Goal: Information Seeking & Learning: Learn about a topic

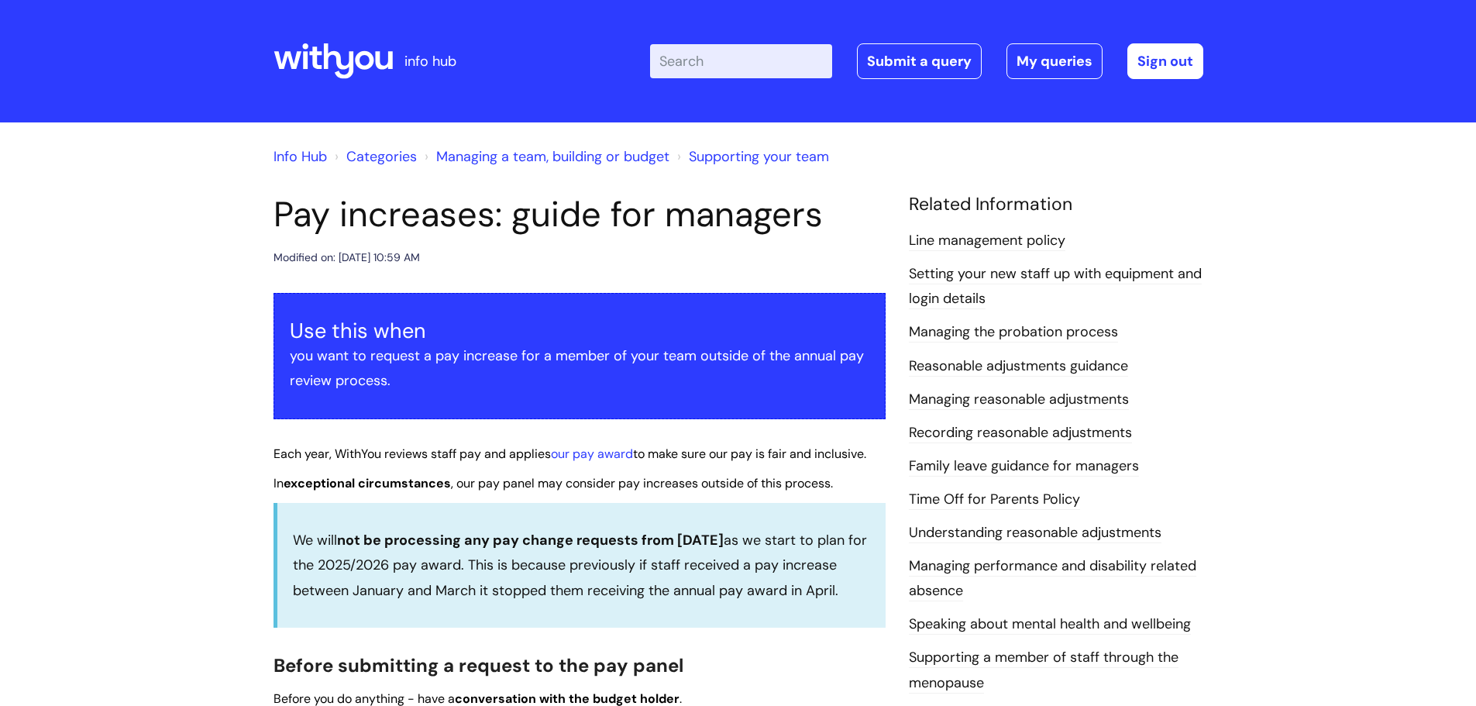
click at [332, 32] on div at bounding box center [333, 61] width 119 height 60
click at [325, 79] on icon at bounding box center [333, 61] width 119 height 37
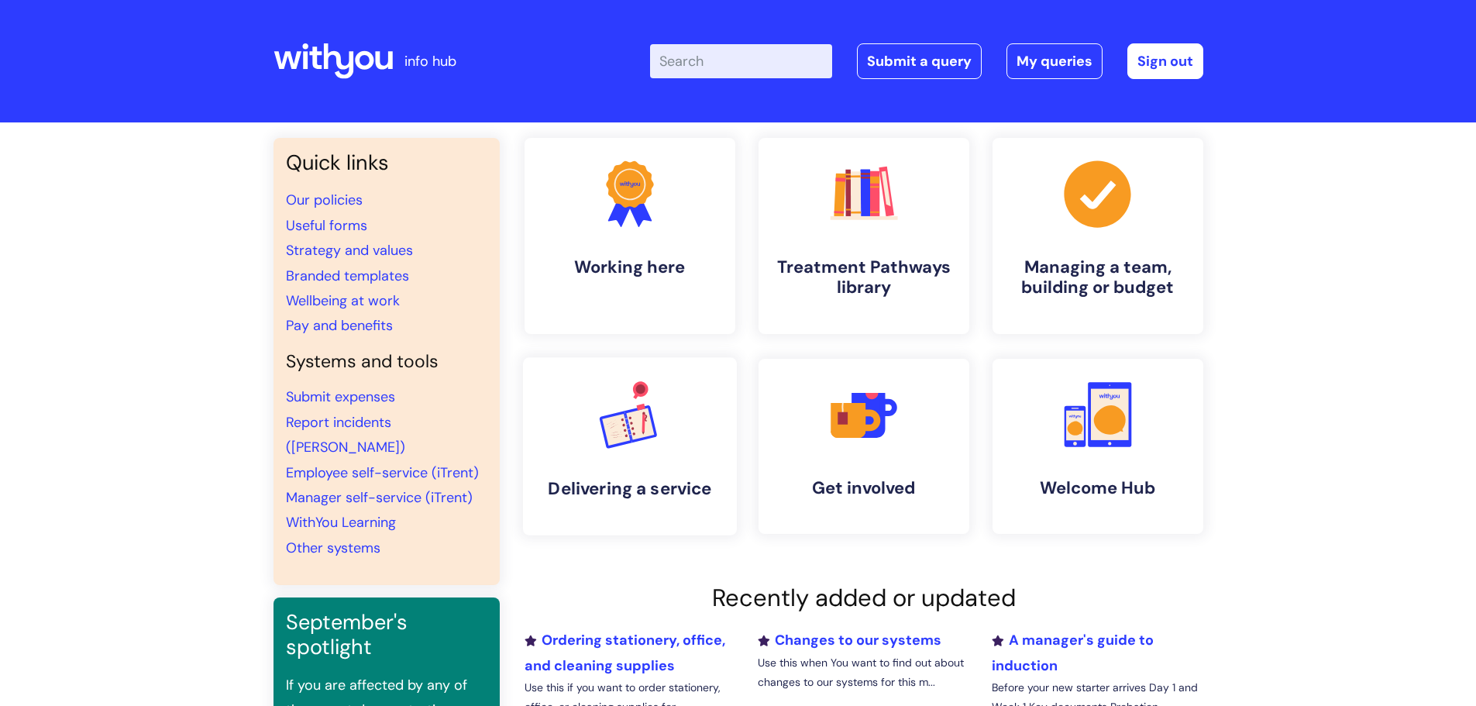
click at [619, 464] on link ".cls-1{font-family:DMSans-Bold, 'DM Sans';font-size:43.1802px;font-weight:700;}…" at bounding box center [629, 446] width 214 height 178
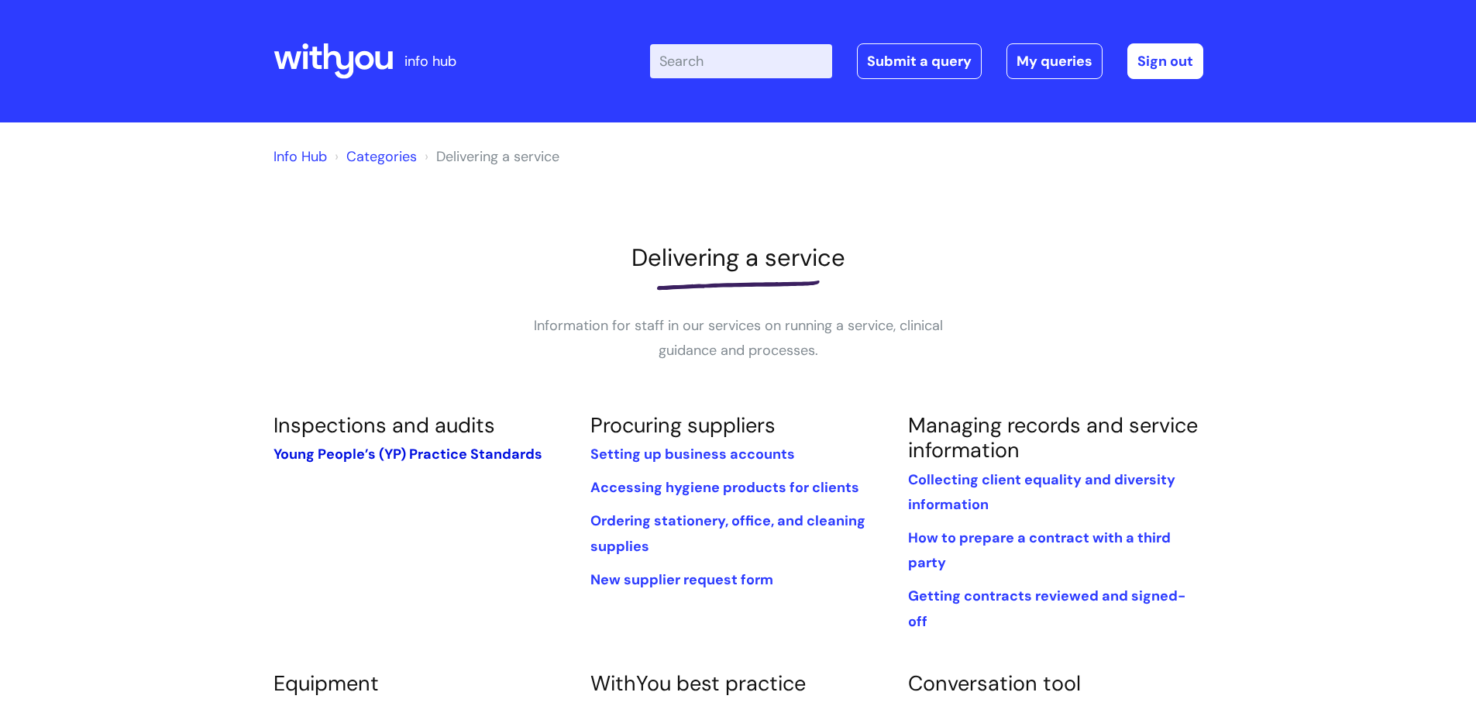
click at [344, 463] on link "Young People’s (YP) Practice Standards" at bounding box center [408, 454] width 269 height 19
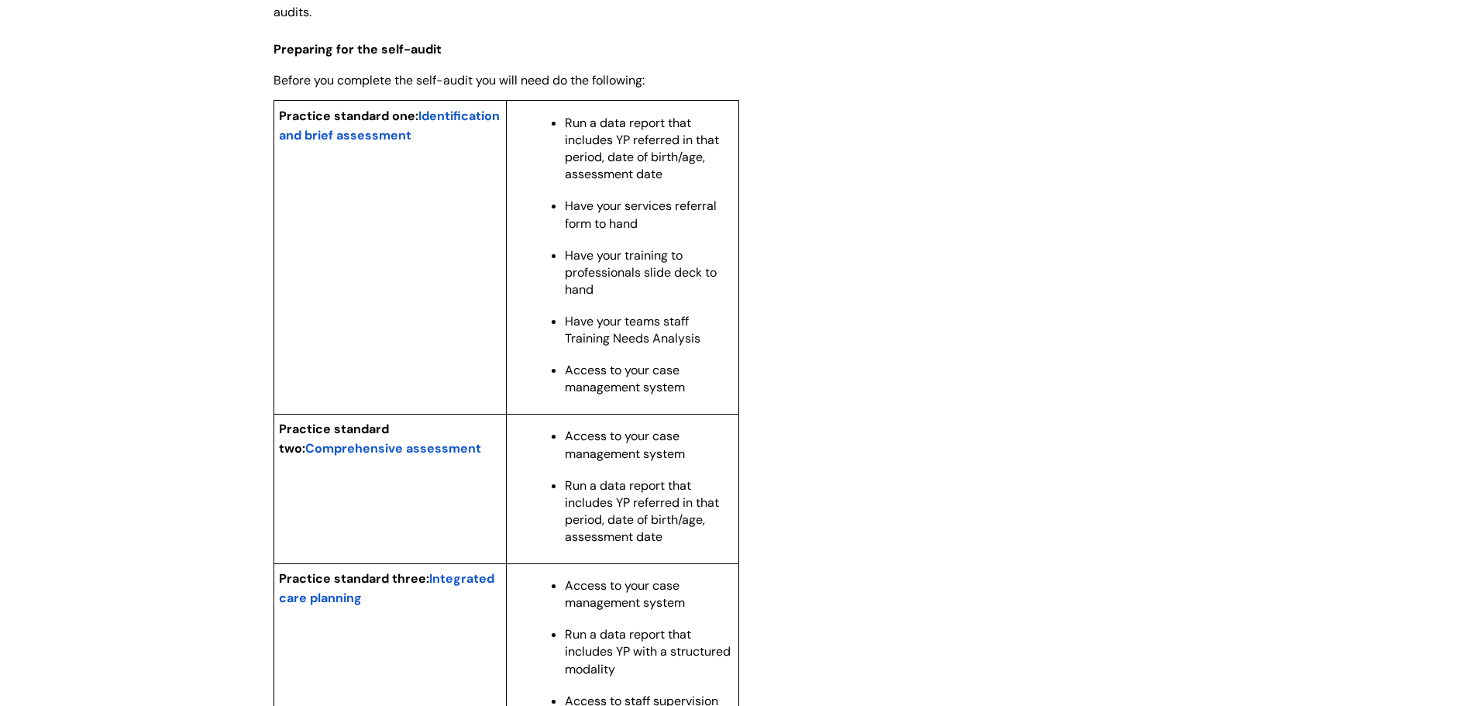
scroll to position [1240, 0]
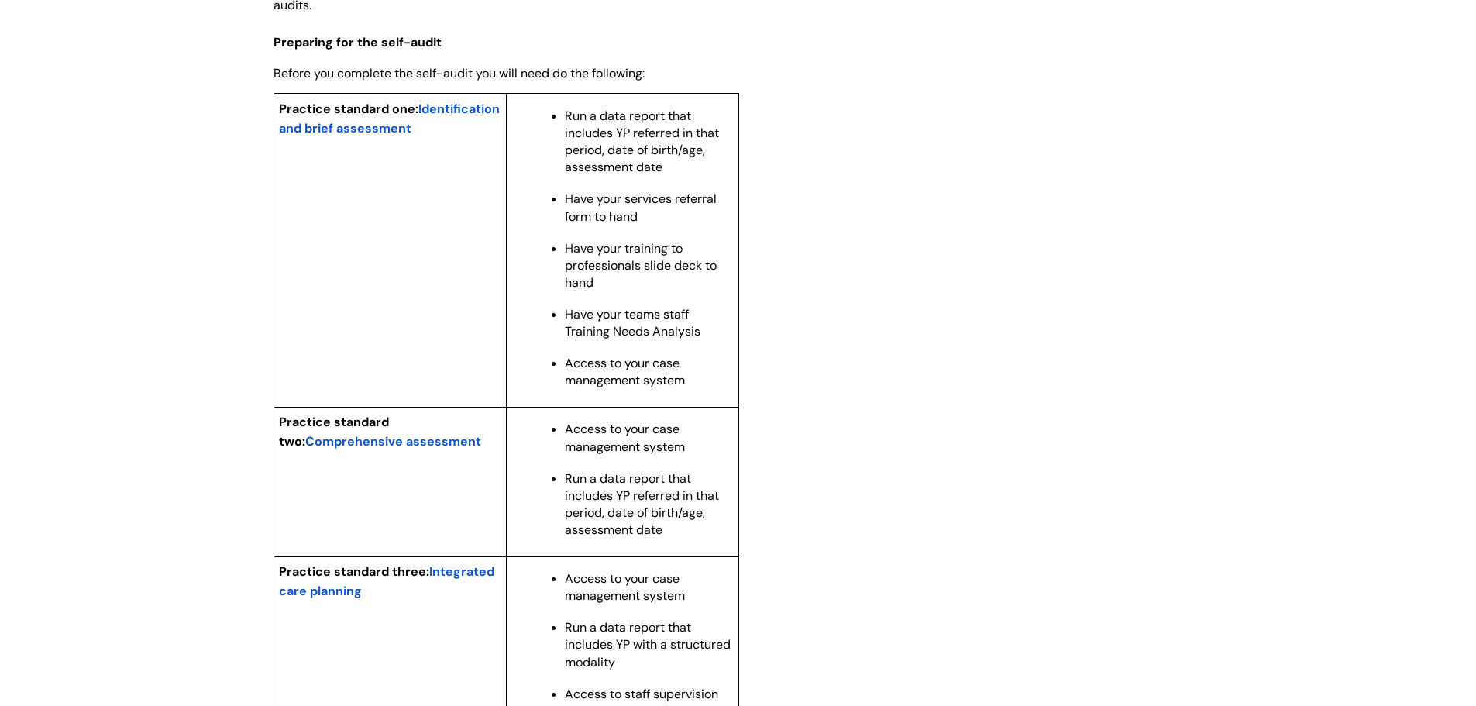
click at [352, 136] on span "Identification and brief assessment" at bounding box center [389, 119] width 221 height 36
